Goal: Task Accomplishment & Management: Manage account settings

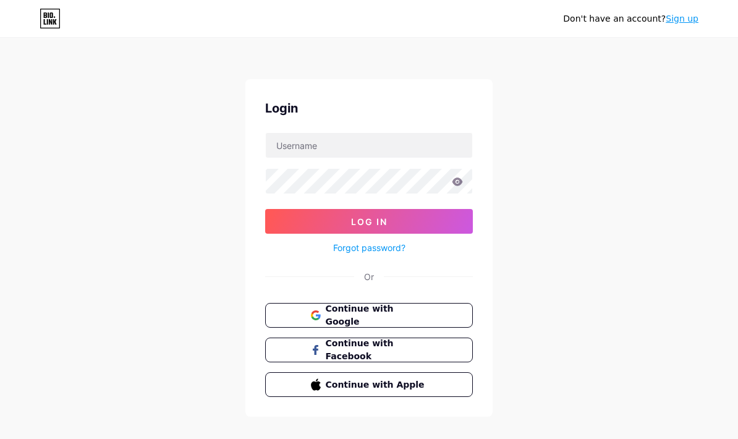
click at [433, 320] on button "Continue with Google" at bounding box center [369, 315] width 208 height 25
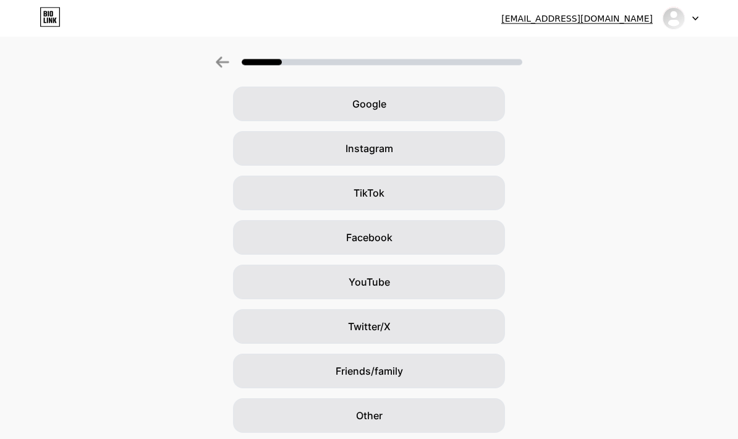
scroll to position [94, 0]
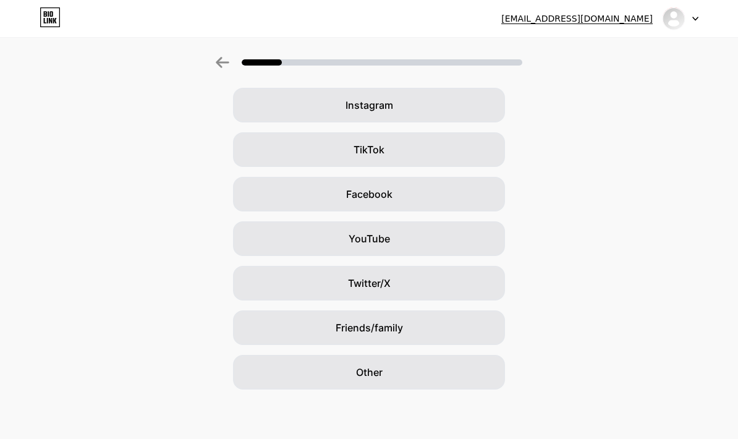
click at [43, 26] on icon at bounding box center [50, 17] width 21 height 20
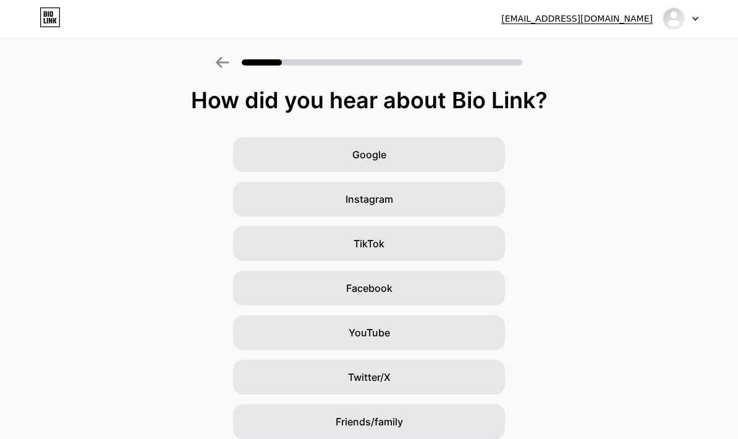
click at [438, 157] on div "Google" at bounding box center [369, 154] width 272 height 35
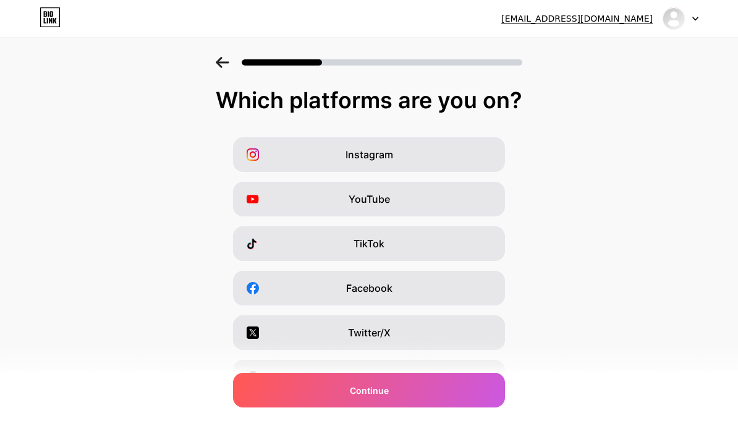
click at [460, 396] on div "Continue" at bounding box center [369, 390] width 272 height 35
click at [455, 386] on div "Continue" at bounding box center [369, 390] width 272 height 35
click at [445, 157] on div "Instagram" at bounding box center [369, 154] width 272 height 35
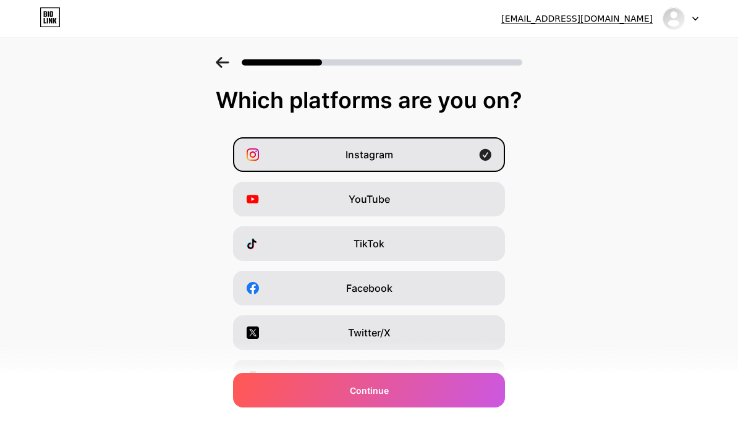
click at [443, 387] on div "Continue" at bounding box center [369, 390] width 272 height 35
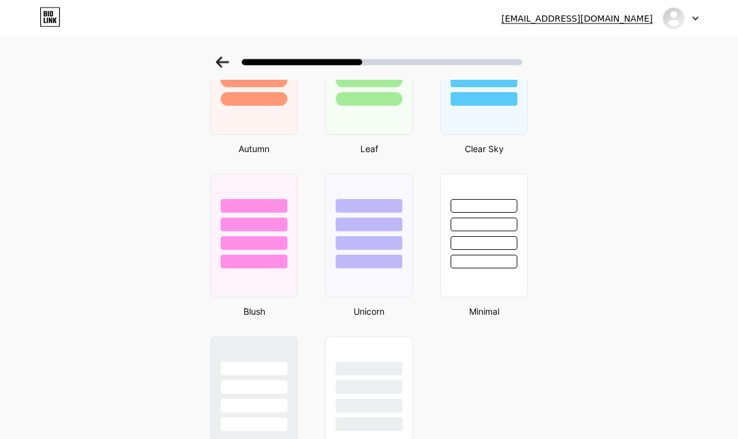
scroll to position [944, 0]
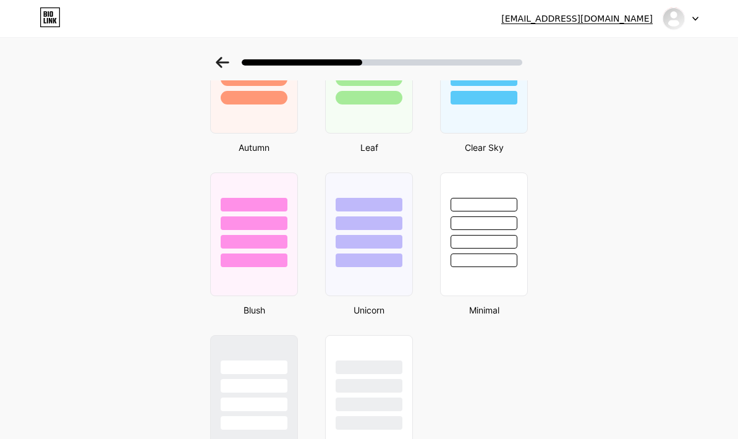
click at [483, 255] on div at bounding box center [484, 260] width 67 height 14
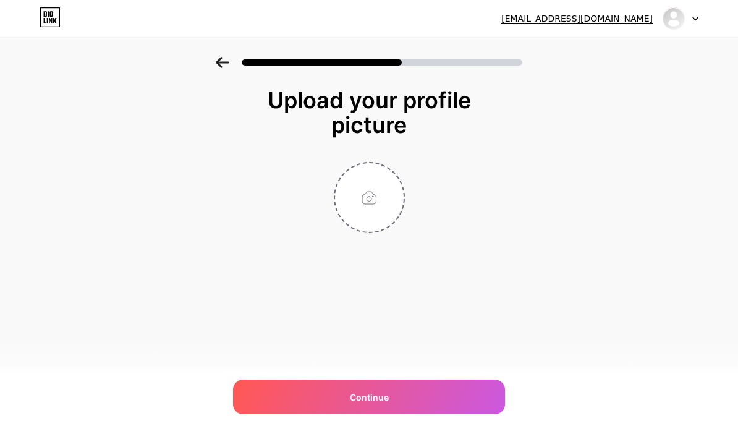
scroll to position [49, 0]
click at [457, 402] on div "Continue" at bounding box center [369, 396] width 272 height 35
click at [458, 392] on div "Continue" at bounding box center [369, 396] width 272 height 35
click at [412, 409] on div "Continue" at bounding box center [369, 396] width 272 height 35
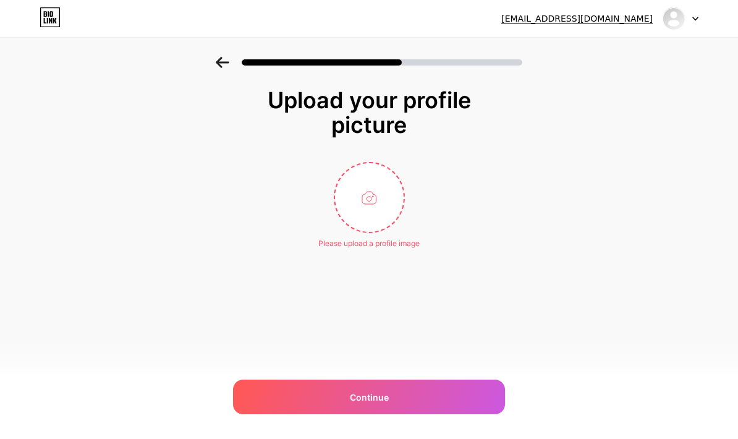
click at [683, 19] on img at bounding box center [673, 18] width 23 height 23
click at [602, 21] on div "[EMAIL_ADDRESS][DOMAIN_NAME]" at bounding box center [576, 18] width 151 height 13
click at [585, 22] on div "misavu9999@gmail.com" at bounding box center [576, 18] width 151 height 13
click at [48, 21] on icon at bounding box center [47, 21] width 1 height 6
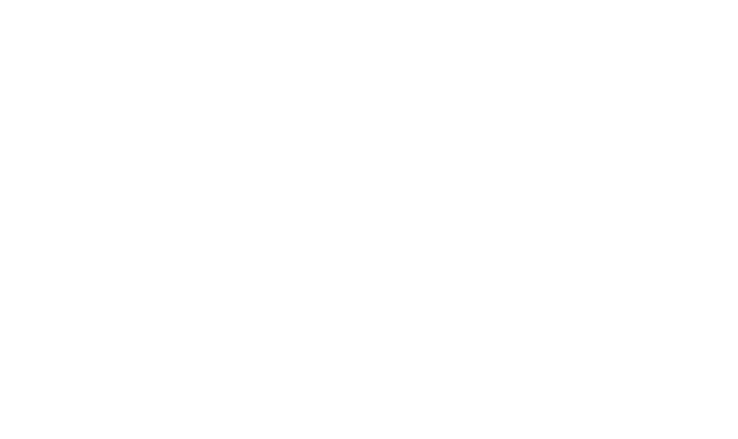
click at [50, 0] on html at bounding box center [369, 0] width 738 height 0
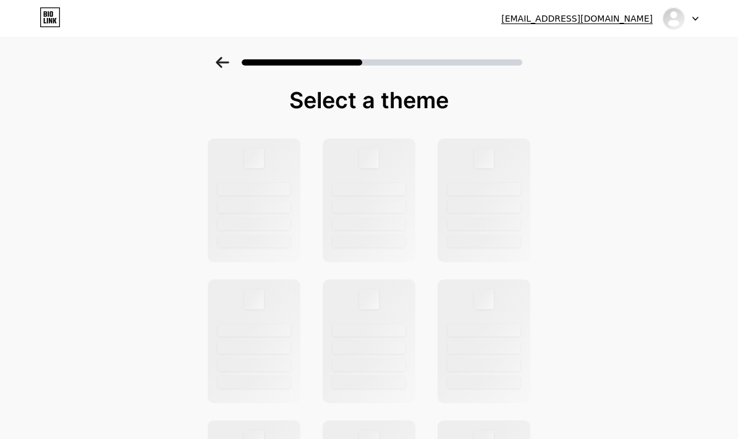
click at [60, 17] on icon at bounding box center [50, 17] width 19 height 19
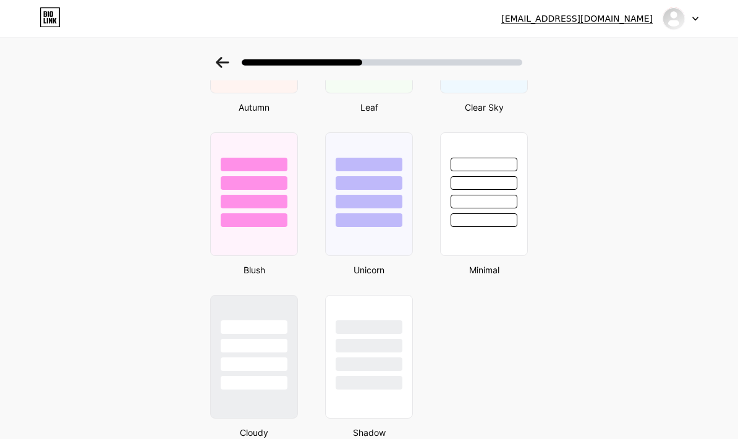
scroll to position [1033, 0]
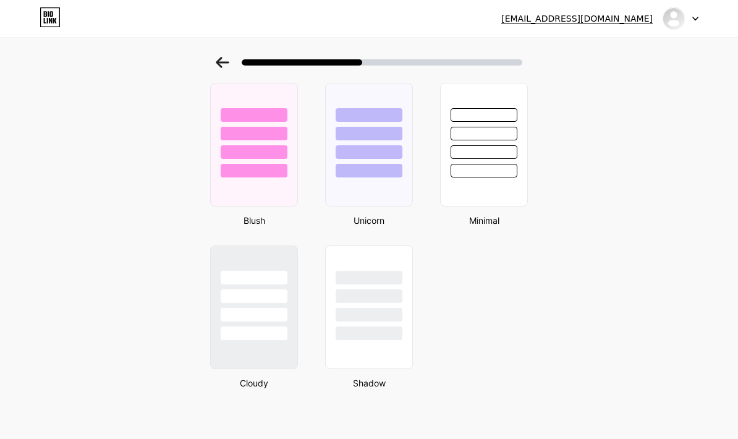
click at [697, 22] on div at bounding box center [681, 18] width 36 height 22
click at [571, 56] on li "Logout" at bounding box center [621, 50] width 153 height 33
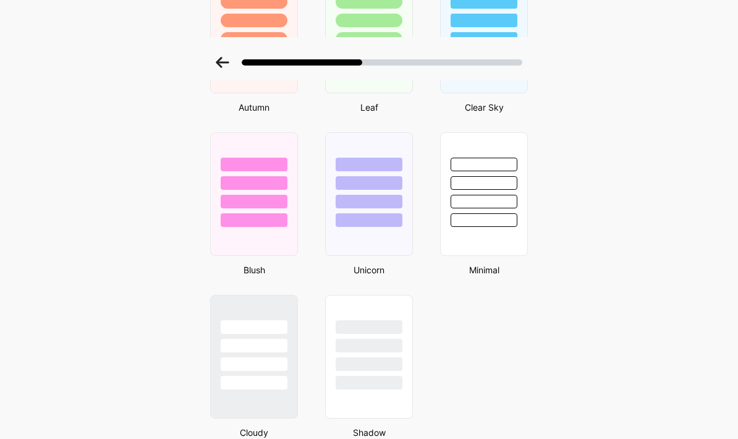
scroll to position [984, 0]
click at [583, 56] on div at bounding box center [369, 58] width 738 height 43
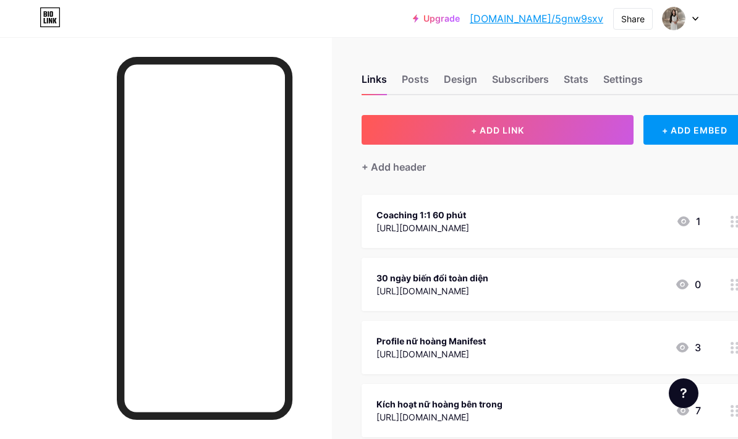
click at [488, 278] on div "30 ngày biến đổi toàn diện" at bounding box center [432, 277] width 112 height 13
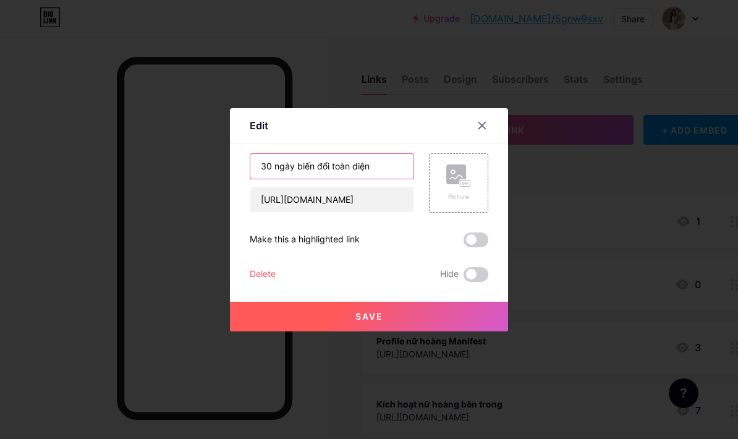
click at [380, 179] on input "30 ngày biến đổi toàn diện" at bounding box center [331, 166] width 163 height 25
type input "3"
type input "K"
type input "Đồng hành 30 ngày 1:1 qua tin nhắn"
click at [369, 321] on span "Save" at bounding box center [369, 316] width 28 height 11
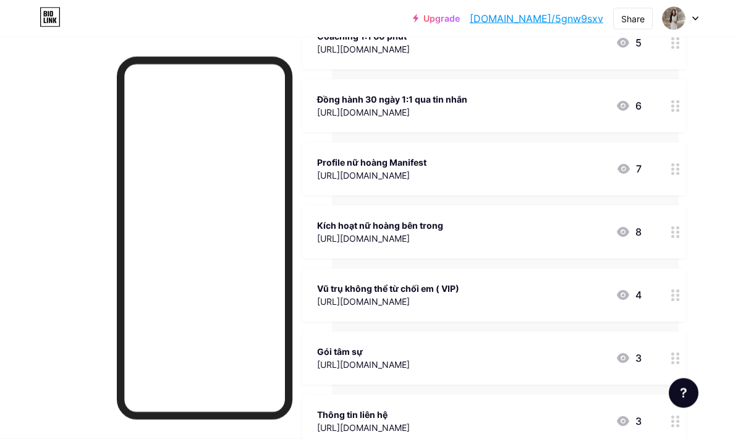
scroll to position [179, 59]
click at [674, 295] on circle at bounding box center [672, 295] width 3 height 3
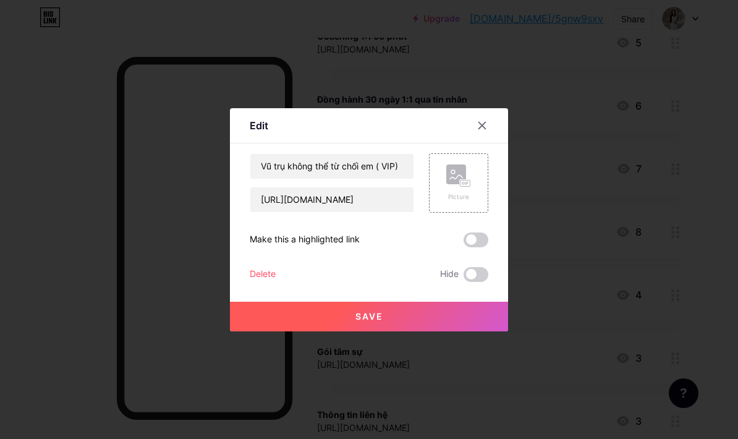
click at [479, 282] on span at bounding box center [476, 274] width 25 height 15
click at [464, 278] on input "checkbox" at bounding box center [464, 278] width 0 height 0
click at [430, 331] on button "Save" at bounding box center [369, 317] width 278 height 30
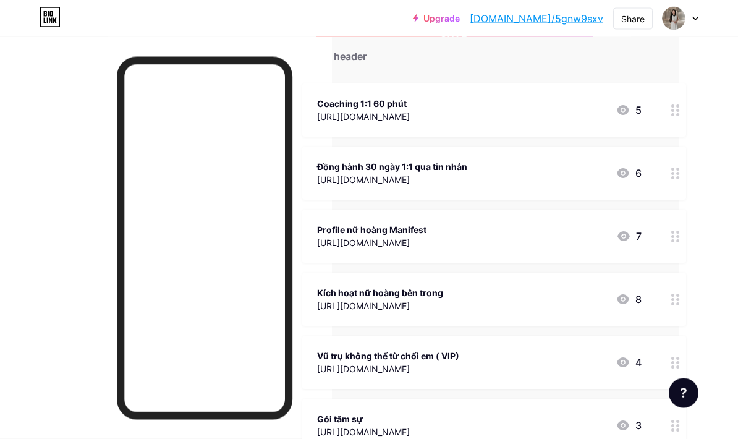
scroll to position [0, 59]
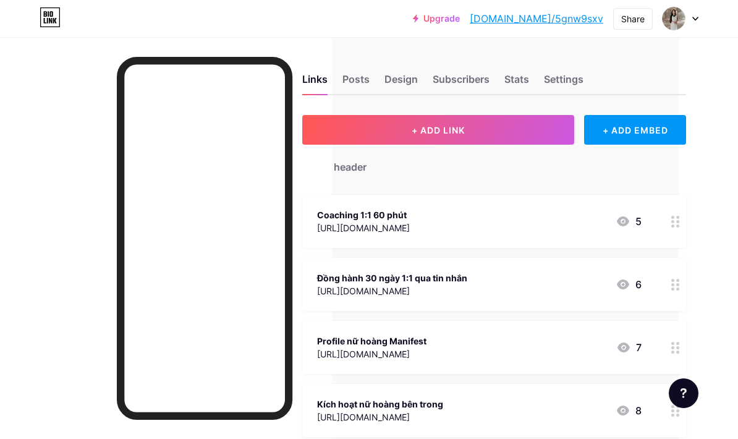
click at [412, 130] on span "+ ADD LINK" at bounding box center [438, 130] width 53 height 11
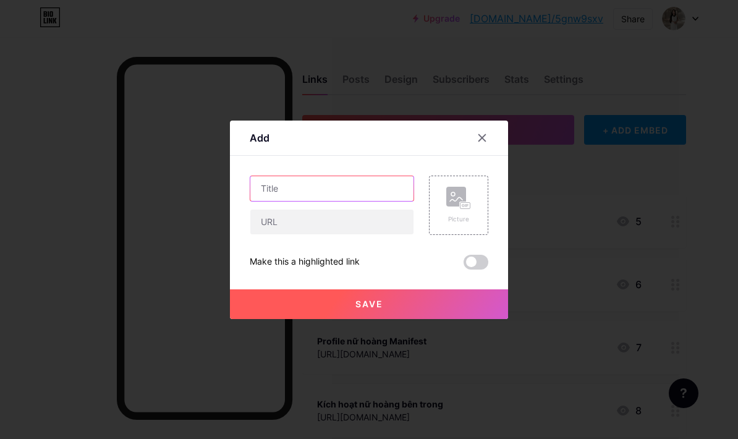
click at [362, 201] on input "text" at bounding box center [331, 188] width 163 height 25
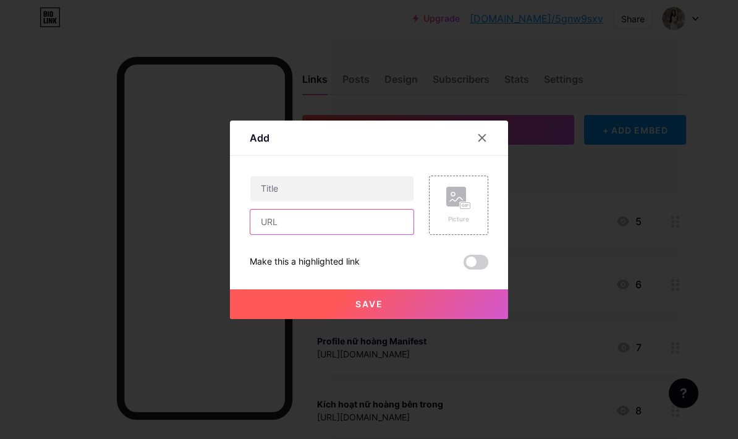
click at [360, 234] on input "text" at bounding box center [331, 222] width 163 height 25
paste input "https://misavu.vn/khoa-hoc-30ngay"
type input "https://misavu.vn/khoa-hoc-30ngay"
click at [262, 201] on input "text" at bounding box center [331, 188] width 163 height 25
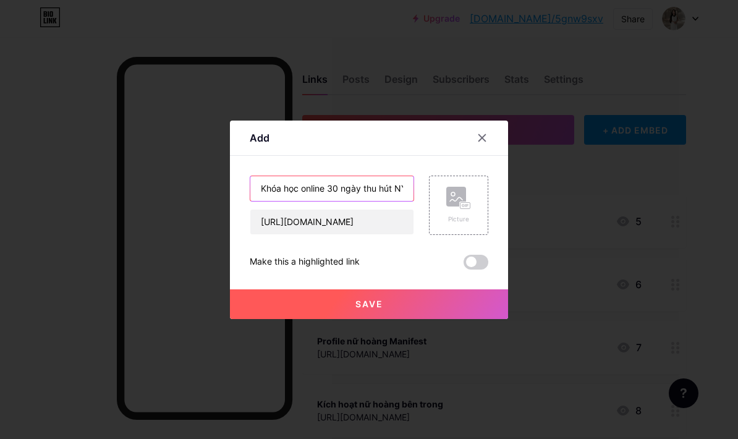
type input "Khóa học online 30 ngày thu hút NYC quay về"
click at [407, 319] on button "Save" at bounding box center [369, 304] width 278 height 30
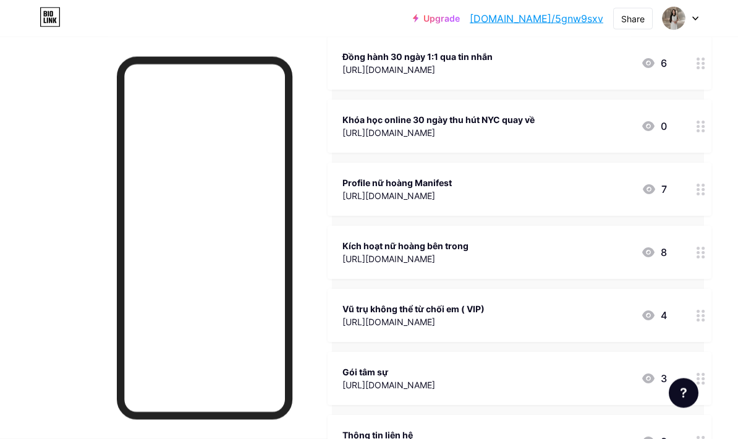
scroll to position [224, 32]
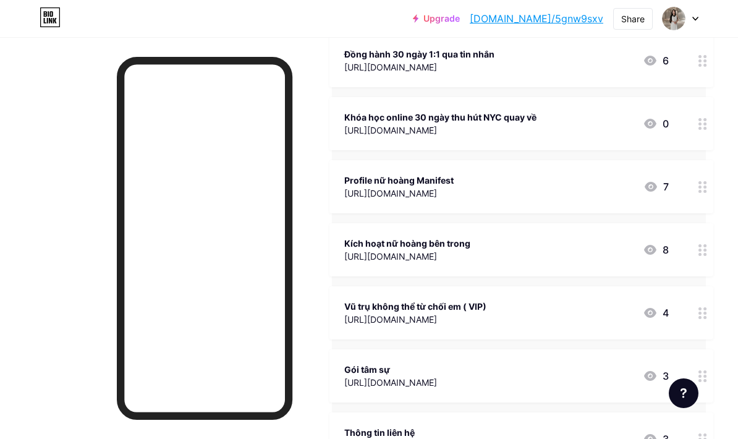
click at [703, 245] on icon at bounding box center [702, 250] width 9 height 12
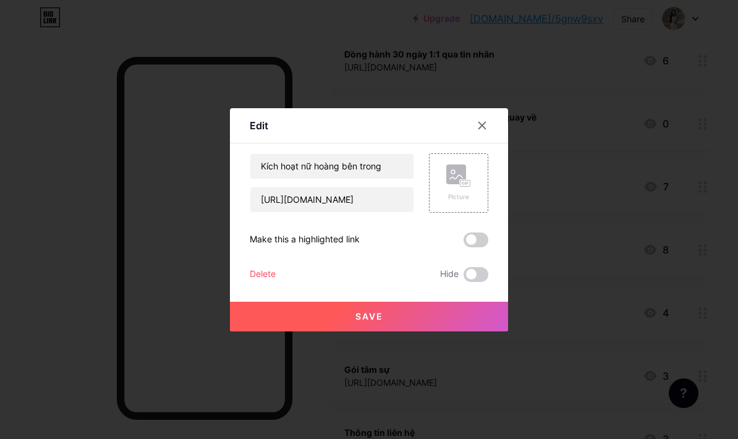
click at [476, 282] on span at bounding box center [476, 274] width 25 height 15
click at [464, 278] on input "checkbox" at bounding box center [464, 278] width 0 height 0
click at [378, 321] on span "Save" at bounding box center [369, 316] width 28 height 11
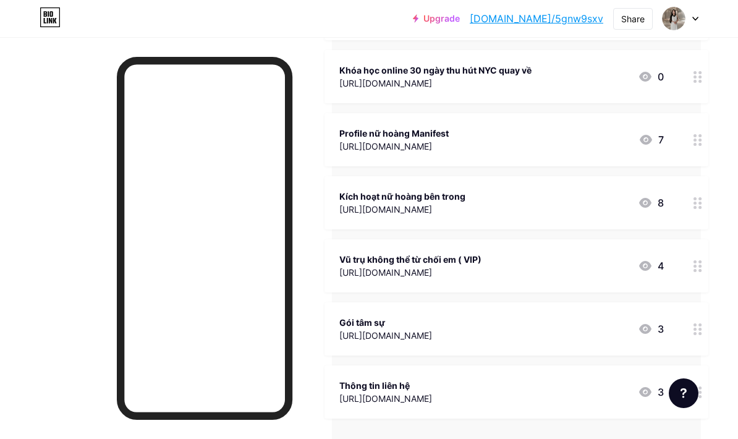
scroll to position [270, 37]
click at [432, 399] on div "[URL][DOMAIN_NAME]" at bounding box center [385, 398] width 93 height 13
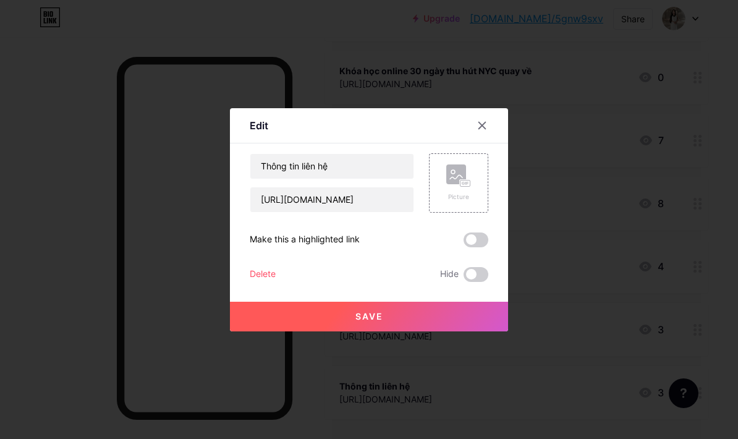
click at [553, 113] on div at bounding box center [369, 219] width 738 height 439
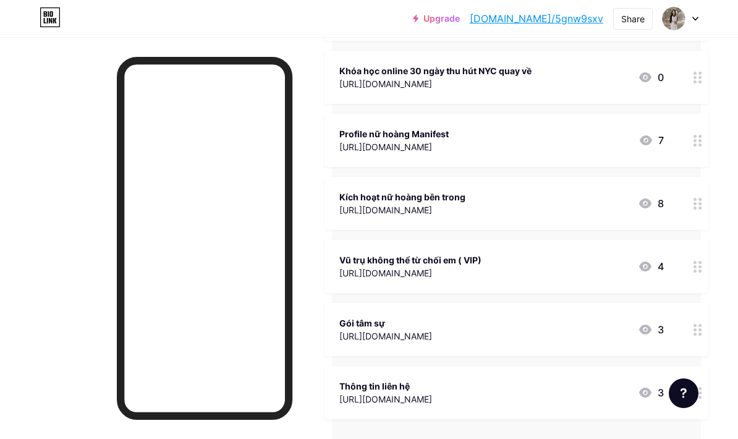
click at [698, 266] on icon at bounding box center [697, 267] width 9 height 12
click at [478, 282] on span at bounding box center [476, 274] width 25 height 15
click at [464, 278] on input "checkbox" at bounding box center [464, 278] width 0 height 0
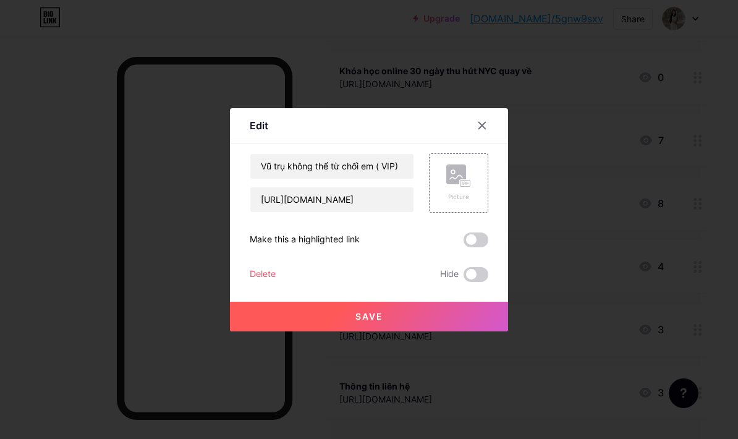
click at [454, 331] on button "Save" at bounding box center [369, 317] width 278 height 30
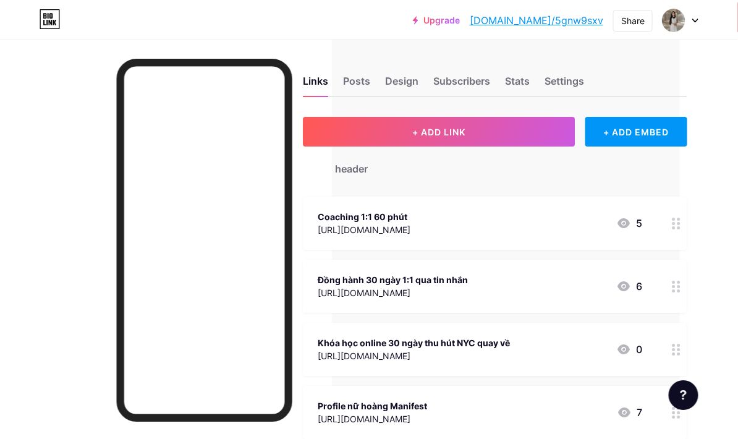
scroll to position [0, 59]
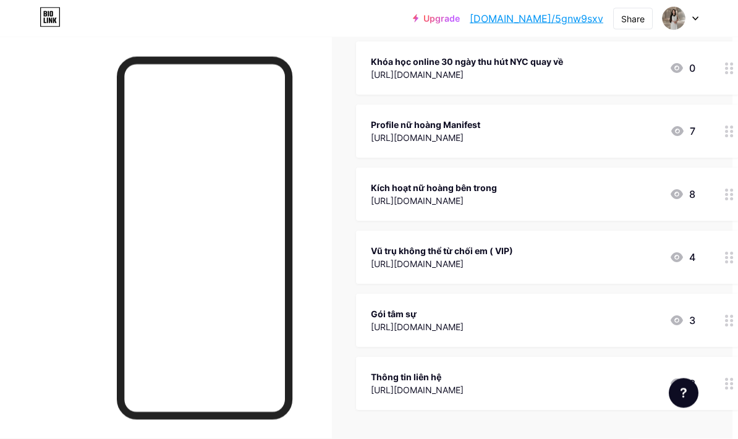
scroll to position [279, 59]
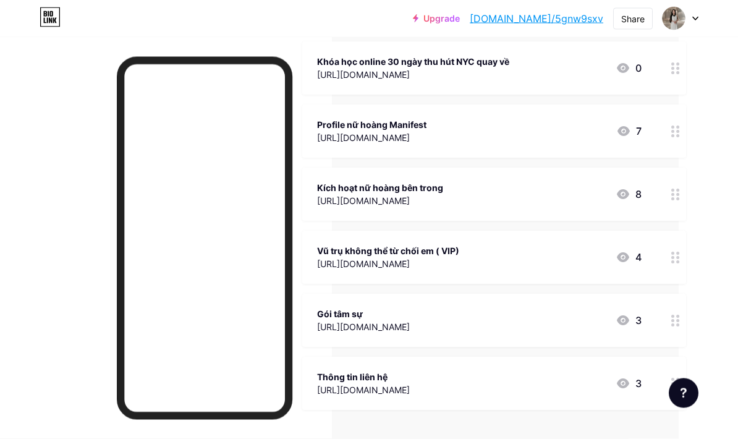
click at [674, 257] on circle at bounding box center [672, 258] width 3 height 3
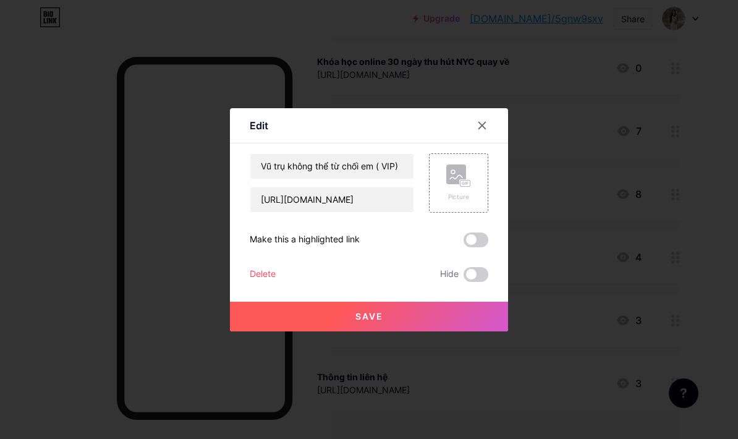
click at [476, 282] on span at bounding box center [476, 274] width 25 height 15
click at [464, 278] on input "checkbox" at bounding box center [464, 278] width 0 height 0
click at [447, 331] on button "Save" at bounding box center [369, 317] width 278 height 30
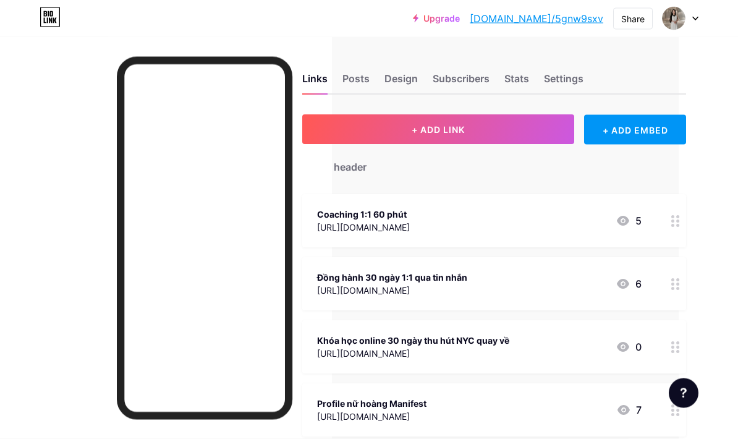
scroll to position [0, 59]
click at [480, 127] on button "+ ADD LINK" at bounding box center [438, 130] width 272 height 30
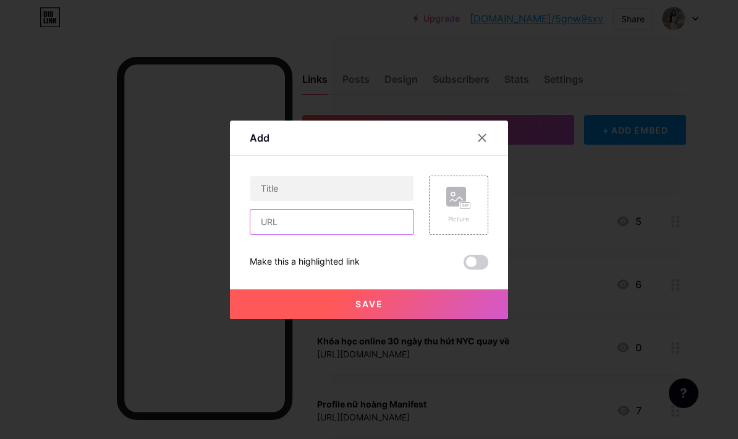
click at [363, 234] on input "text" at bounding box center [331, 222] width 163 height 25
paste input "[URL][DOMAIN_NAME]"
type input "[URL][DOMAIN_NAME]"
click at [362, 201] on input "text" at bounding box center [331, 188] width 163 height 25
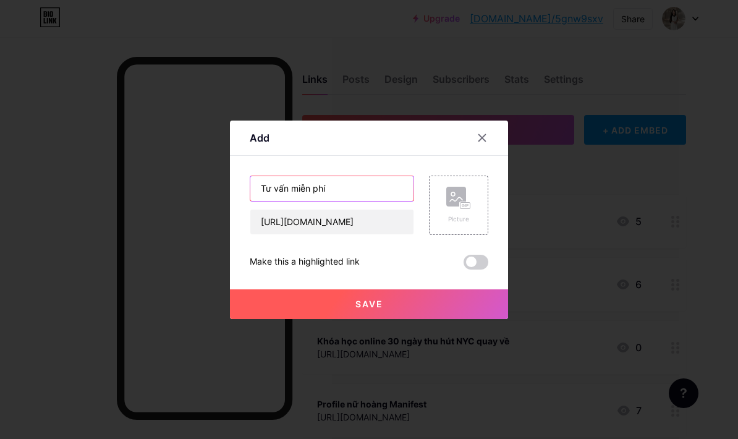
type input "Tư vấn miễn phí"
click at [414, 319] on button "Save" at bounding box center [369, 304] width 278 height 30
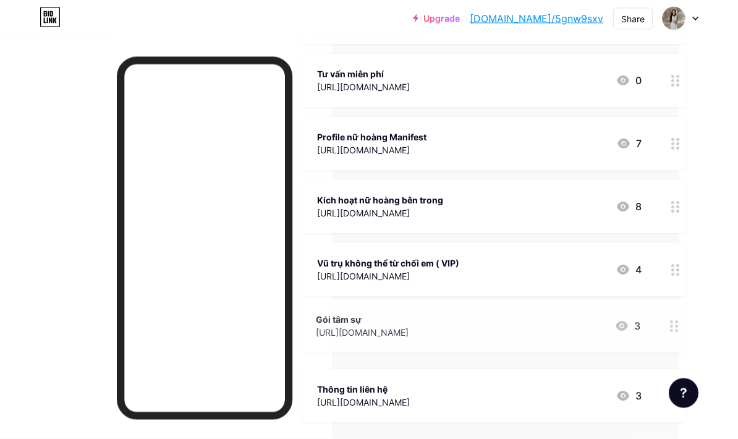
scroll to position [330, 59]
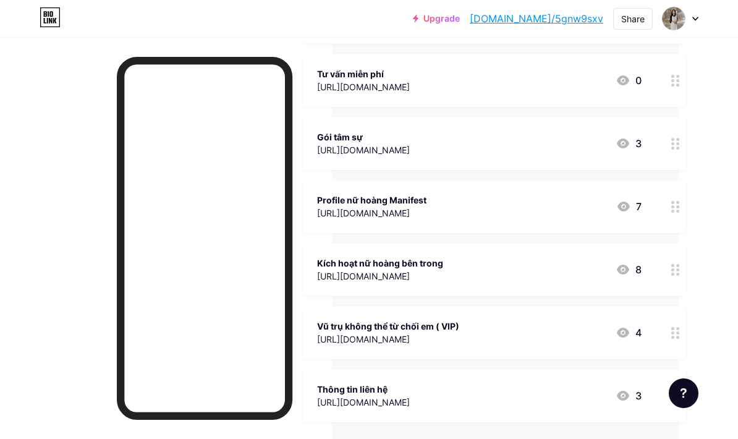
click at [714, 137] on div "Links Posts Design Subscribers Stats Settings + ADD LINK + ADD EMBED + Add head…" at bounding box center [339, 136] width 797 height 859
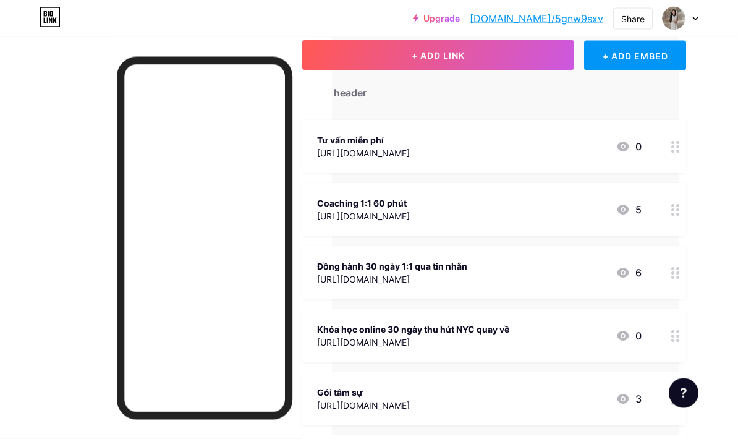
scroll to position [0, 59]
